Goal: Navigation & Orientation: Find specific page/section

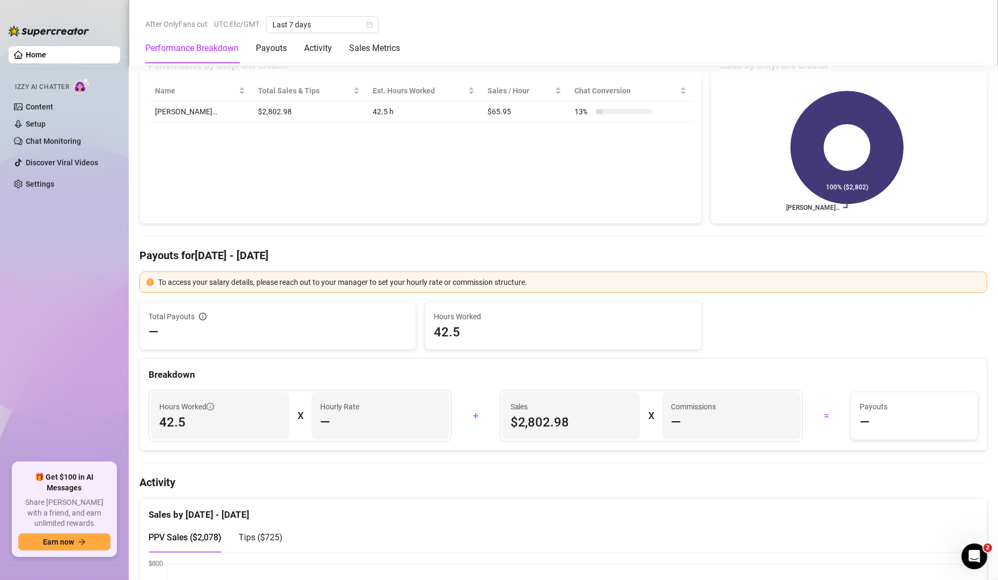
scroll to position [322, 0]
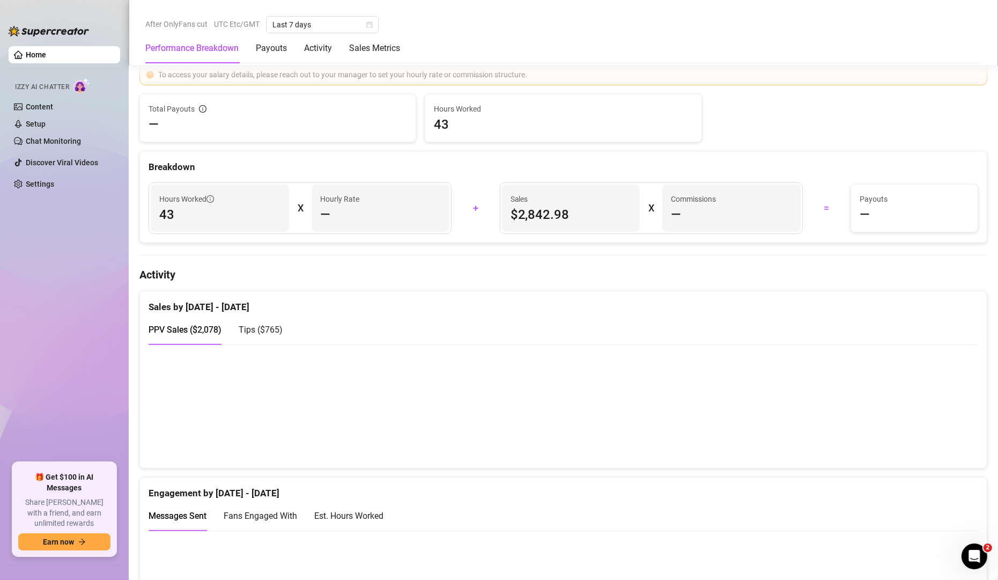
scroll to position [450, 0]
